Goal: Information Seeking & Learning: Understand process/instructions

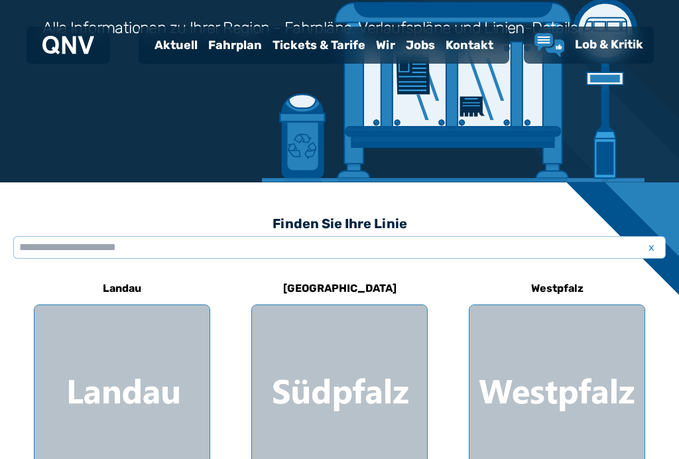
click at [645, 252] on span "x" at bounding box center [651, 247] width 19 height 16
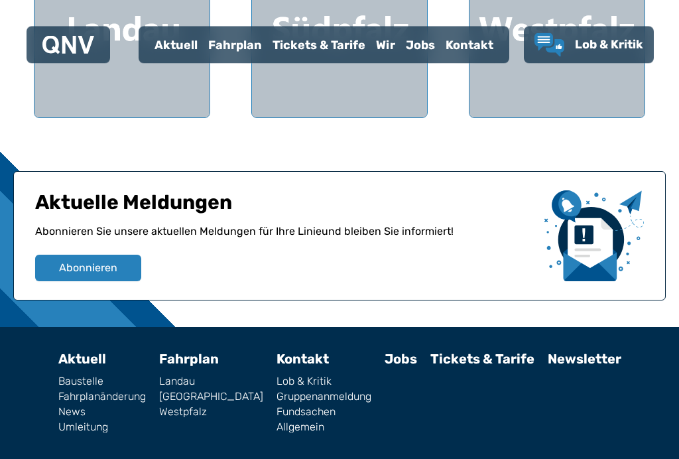
scroll to position [571, 0]
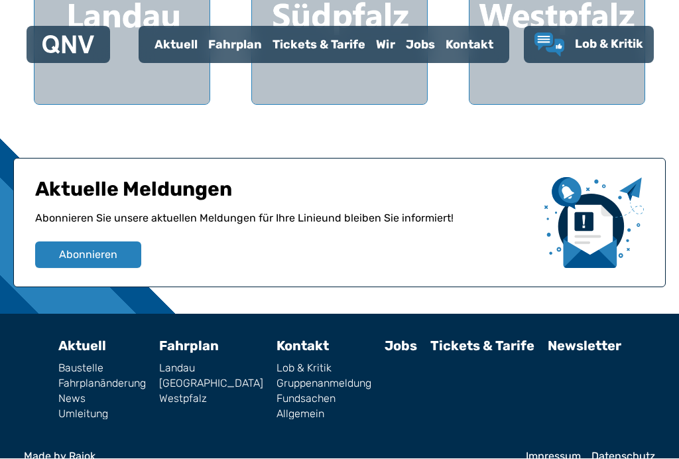
click at [200, 387] on link "[GEOGRAPHIC_DATA]" at bounding box center [211, 384] width 104 height 11
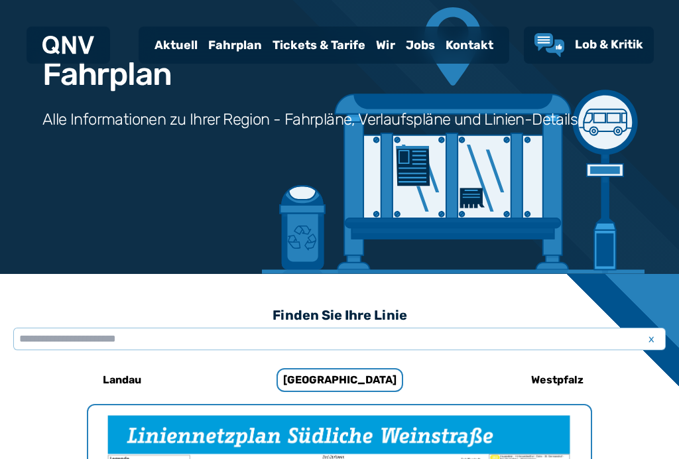
scroll to position [409, 0]
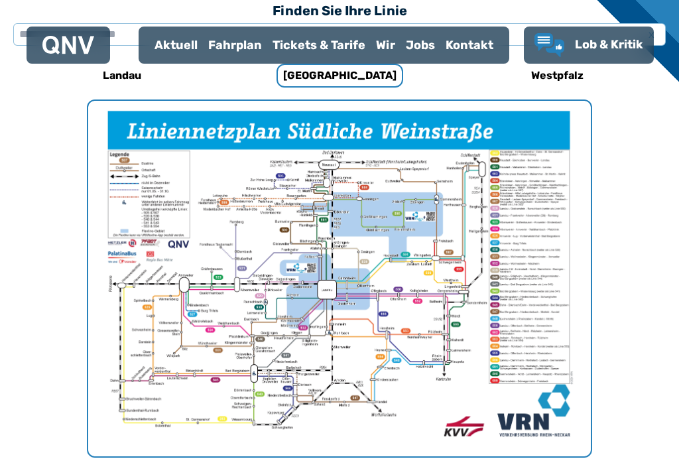
click at [224, 51] on div "Fahrplan" at bounding box center [235, 45] width 64 height 34
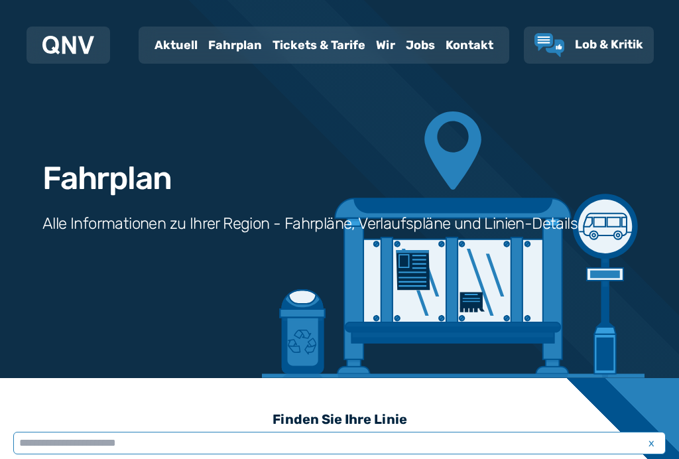
click at [160, 441] on input "text" at bounding box center [339, 443] width 653 height 23
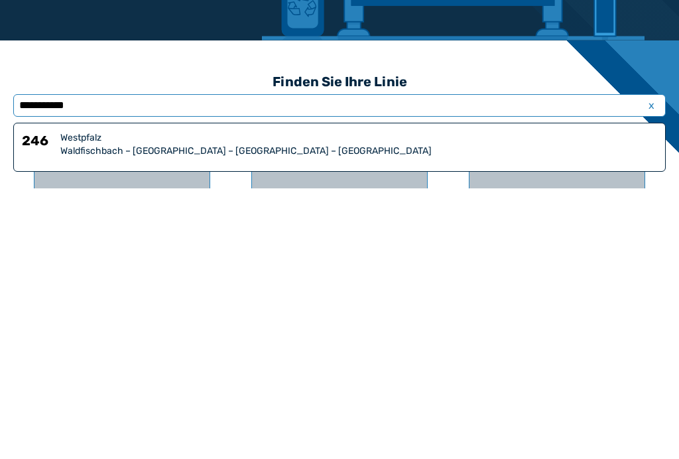
type input "**********"
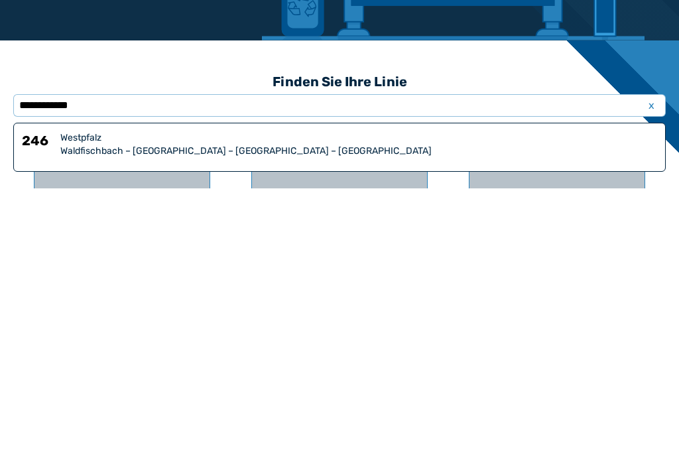
click at [152, 415] on div "Waldfischbach – [GEOGRAPHIC_DATA] – [GEOGRAPHIC_DATA] – [GEOGRAPHIC_DATA]" at bounding box center [358, 421] width 597 height 13
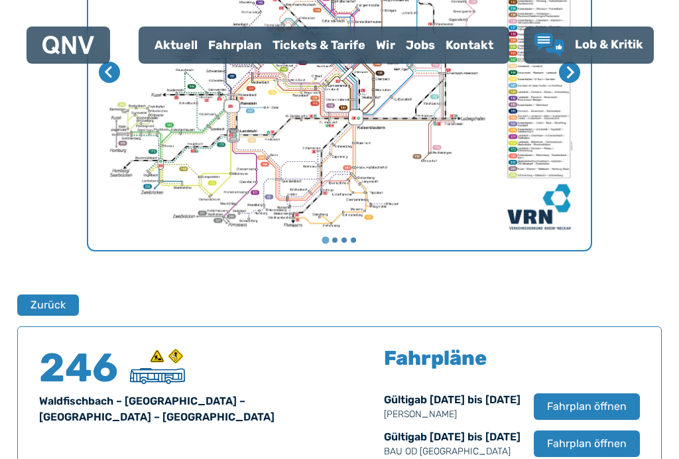
scroll to position [874, 0]
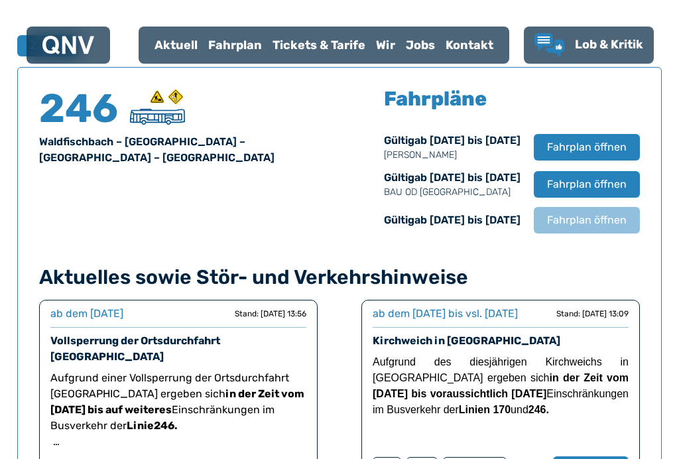
click at [581, 153] on span "Fahrplan öffnen" at bounding box center [587, 147] width 80 height 16
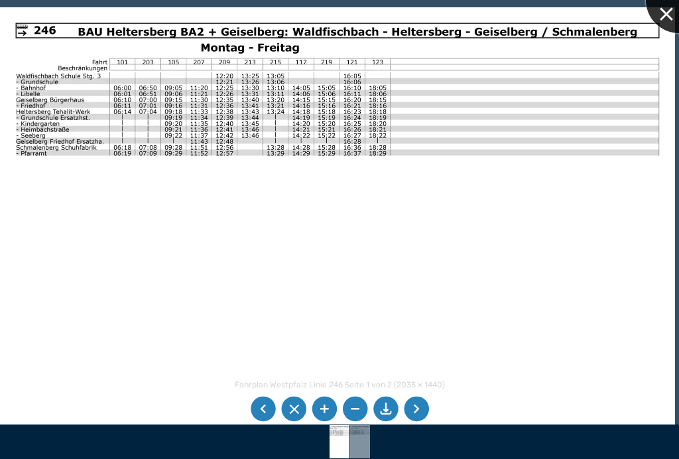
click at [661, 18] on div at bounding box center [679, 0] width 66 height 66
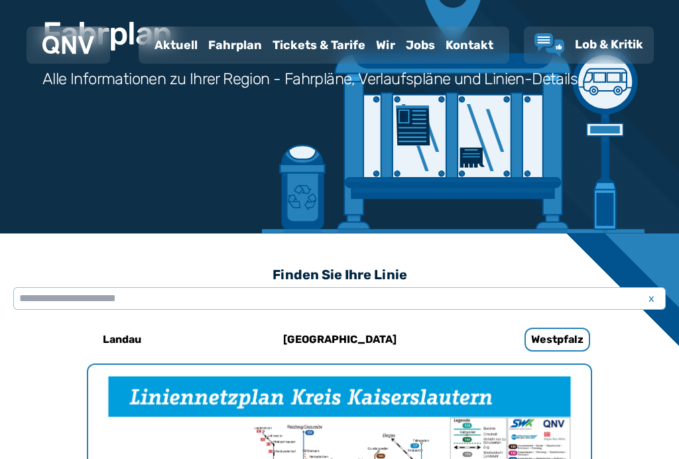
scroll to position [159, 0]
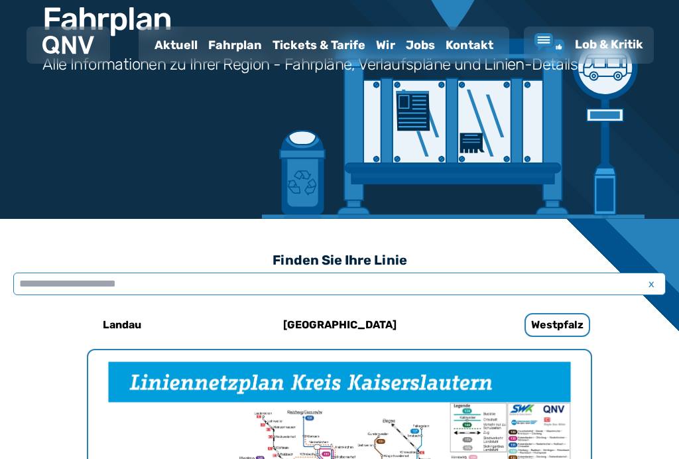
click at [146, 288] on input "text" at bounding box center [339, 284] width 653 height 23
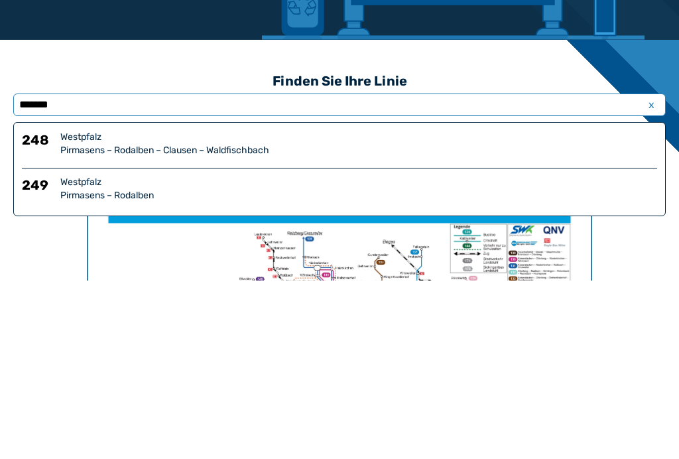
type input "*******"
click at [190, 323] on div "Pirmasens – Rodalben – Clausen – Waldfischbach" at bounding box center [358, 329] width 597 height 13
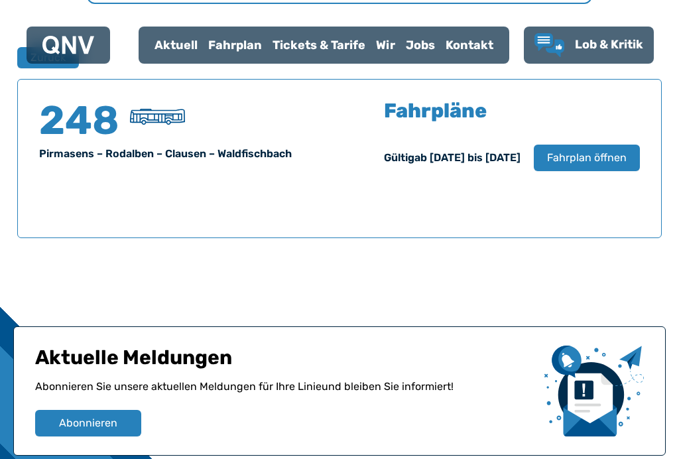
scroll to position [874, 0]
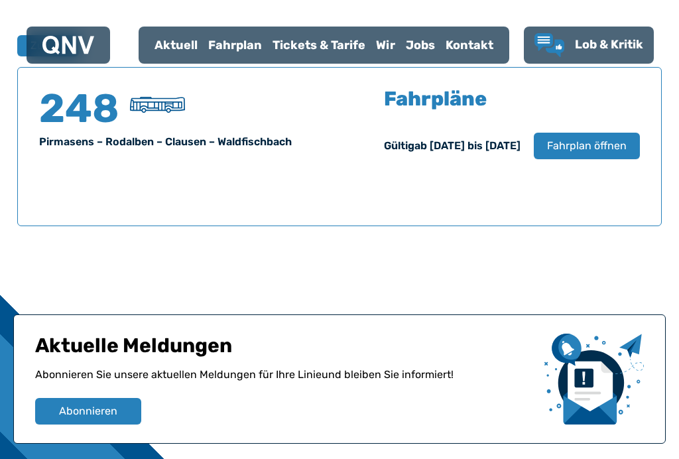
click at [582, 148] on span "Fahrplan öffnen" at bounding box center [587, 146] width 80 height 16
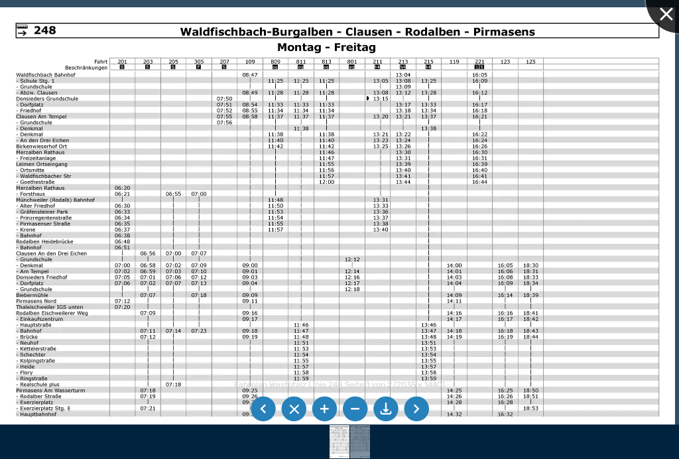
click at [658, 21] on div at bounding box center [679, 0] width 66 height 66
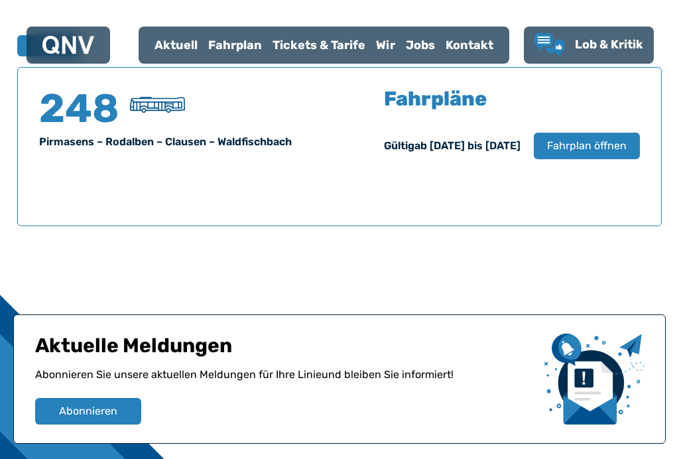
click at [573, 147] on span "Fahrplan öffnen" at bounding box center [587, 146] width 80 height 16
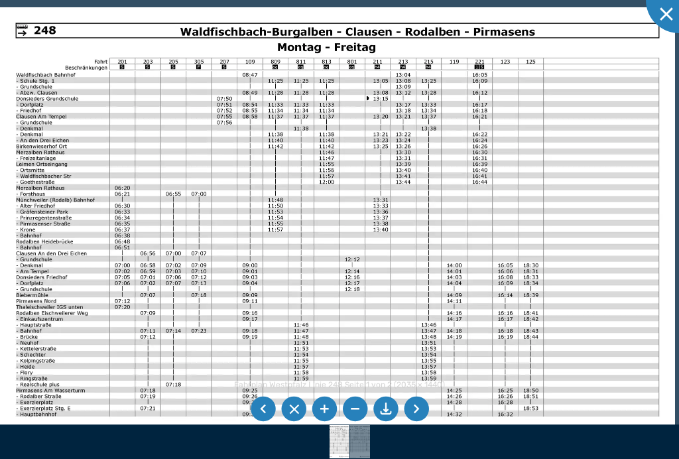
click at [417, 422] on li at bounding box center [416, 409] width 25 height 25
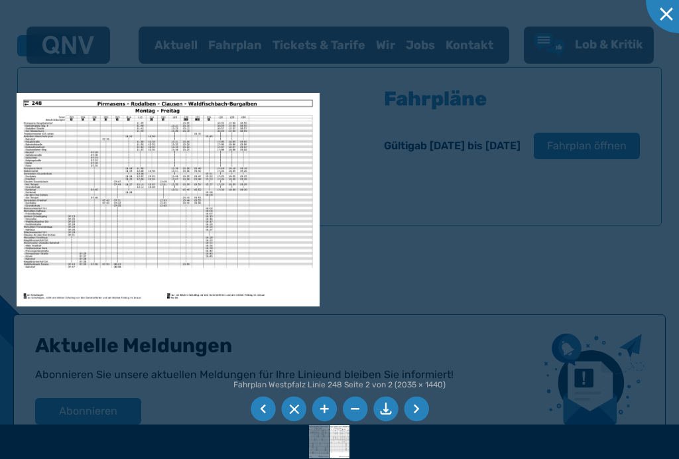
scroll to position [1030, 0]
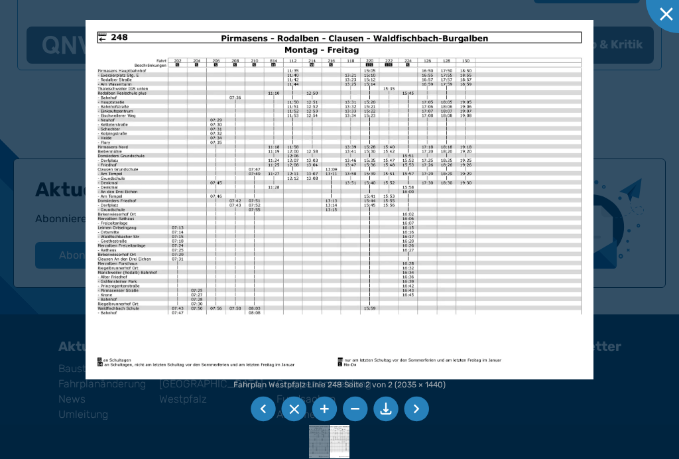
click at [415, 422] on li at bounding box center [416, 409] width 25 height 25
